Goal: Task Accomplishment & Management: Use online tool/utility

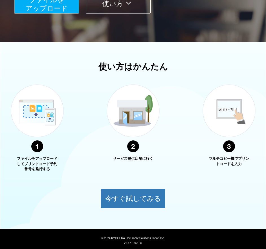
scroll to position [128, 0]
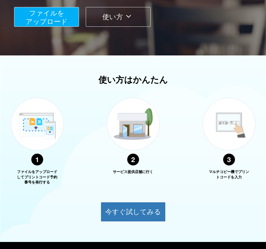
click at [28, 19] on span "ファイルを ​​アップロード" at bounding box center [47, 17] width 42 height 16
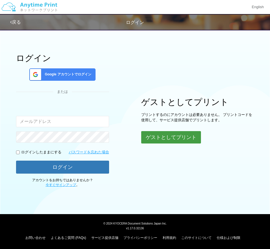
click at [172, 137] on button "ゲストとしてプリント" at bounding box center [171, 137] width 60 height 12
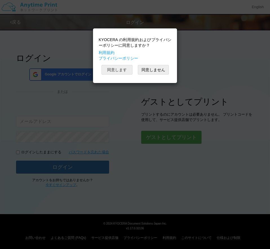
click at [119, 74] on button "同意します" at bounding box center [116, 70] width 31 height 10
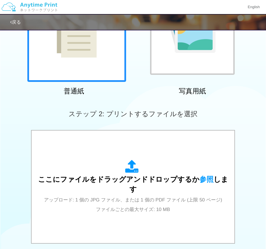
scroll to position [28, 0]
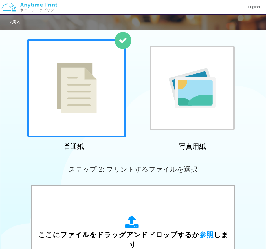
click at [85, 80] on img at bounding box center [77, 88] width 40 height 50
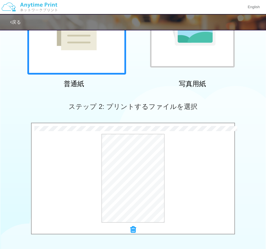
scroll to position [169, 0]
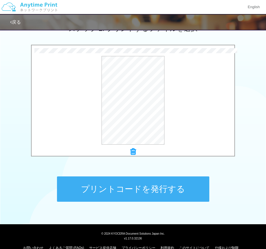
click at [115, 193] on button "プリントコードを発行する" at bounding box center [133, 189] width 152 height 25
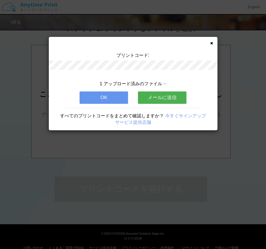
scroll to position [0, 0]
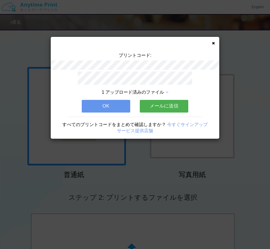
click at [162, 106] on button "メールに送信" at bounding box center [164, 106] width 48 height 12
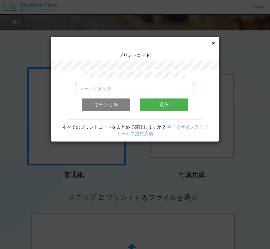
click at [96, 85] on input "email" at bounding box center [135, 88] width 118 height 11
type input "[EMAIL_ADDRESS][DOMAIN_NAME]"
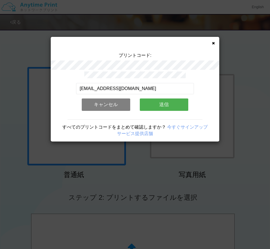
click at [163, 103] on button "送信" at bounding box center [164, 105] width 48 height 12
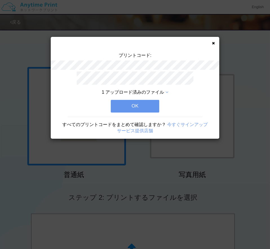
click at [149, 106] on button "OK" at bounding box center [135, 106] width 48 height 12
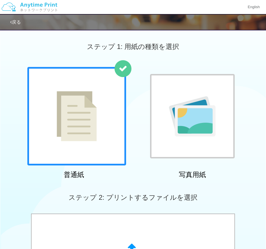
click at [85, 110] on img at bounding box center [77, 116] width 40 height 50
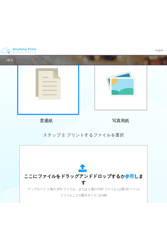
scroll to position [141, 0]
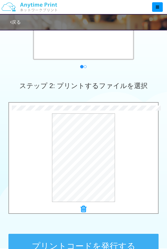
click at [92, 234] on button "プリントコードを発行する" at bounding box center [83, 246] width 151 height 25
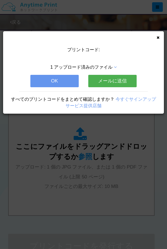
scroll to position [0, 0]
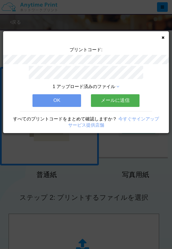
click at [108, 100] on button "メールに送信" at bounding box center [115, 100] width 48 height 12
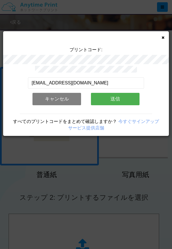
click at [108, 95] on button "送信" at bounding box center [115, 99] width 48 height 12
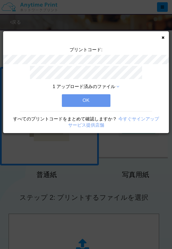
click at [104, 95] on button "OK" at bounding box center [86, 100] width 48 height 12
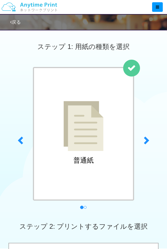
click at [0, 0] on div at bounding box center [0, 0] width 0 height 0
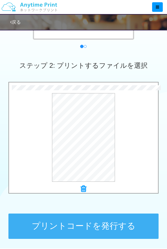
scroll to position [169, 0]
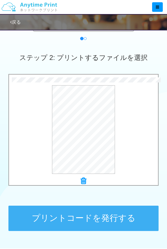
click at [54, 206] on button "プリントコードを発行する" at bounding box center [83, 218] width 151 height 25
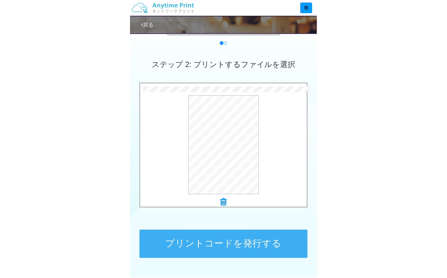
scroll to position [0, 0]
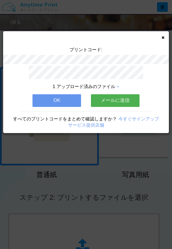
click at [96, 98] on button "メールに送信" at bounding box center [115, 100] width 48 height 12
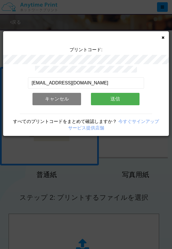
click at [96, 98] on button "送信" at bounding box center [115, 99] width 48 height 12
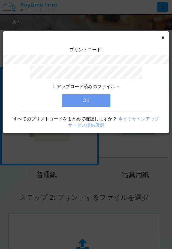
click at [96, 98] on button "OK" at bounding box center [86, 100] width 48 height 12
